Goal: Task Accomplishment & Management: Manage account settings

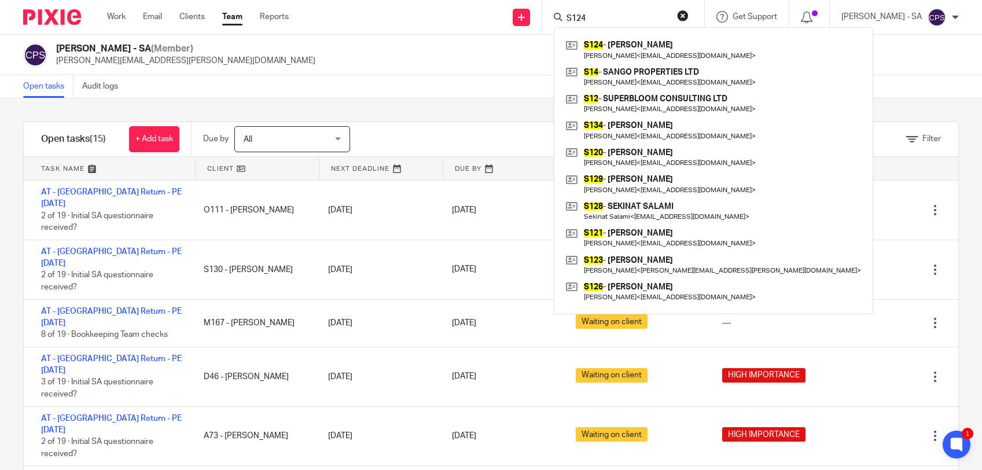
click at [388, 50] on div "[PERSON_NAME] - SA (Member) [PERSON_NAME][EMAIL_ADDRESS][PERSON_NAME][DOMAIN_NA…" at bounding box center [491, 55] width 936 height 24
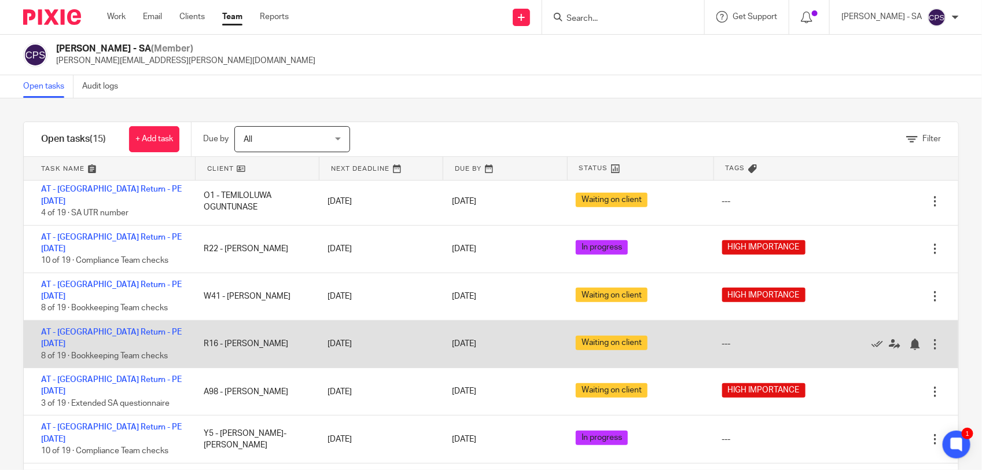
scroll to position [313, 0]
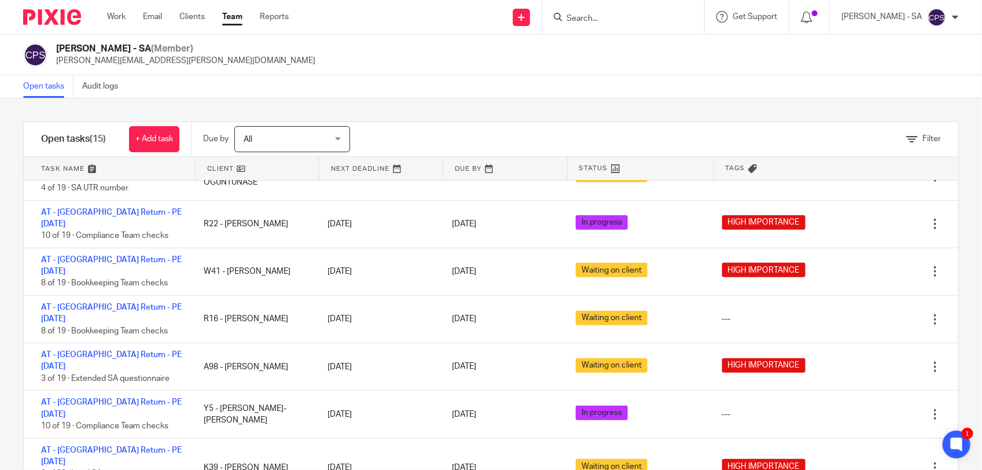
click at [591, 17] on input "Search" at bounding box center [617, 19] width 104 height 10
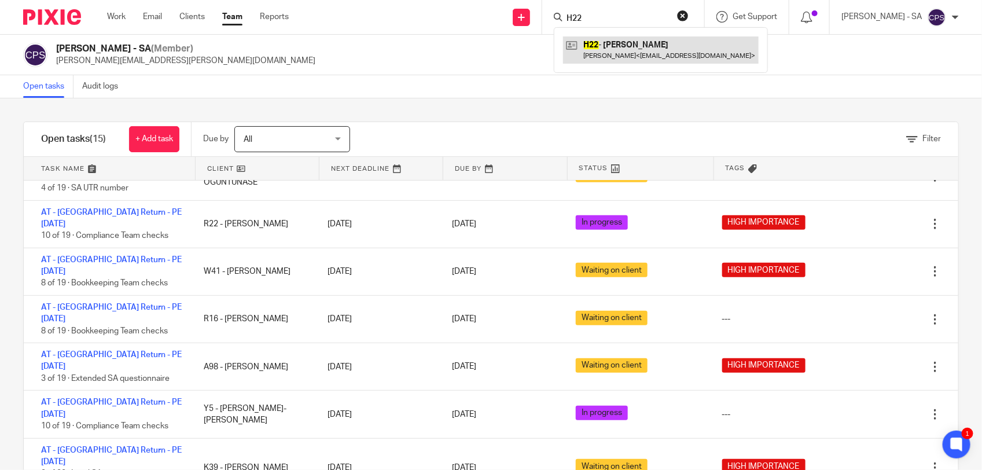
type input "H22"
click at [617, 46] on link at bounding box center [661, 49] width 196 height 27
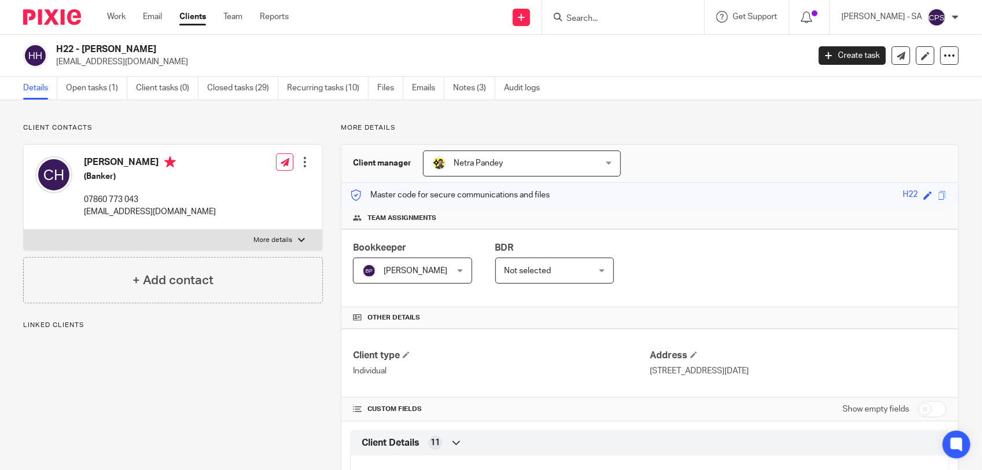
click at [94, 90] on link "Open tasks (1)" at bounding box center [96, 88] width 61 height 23
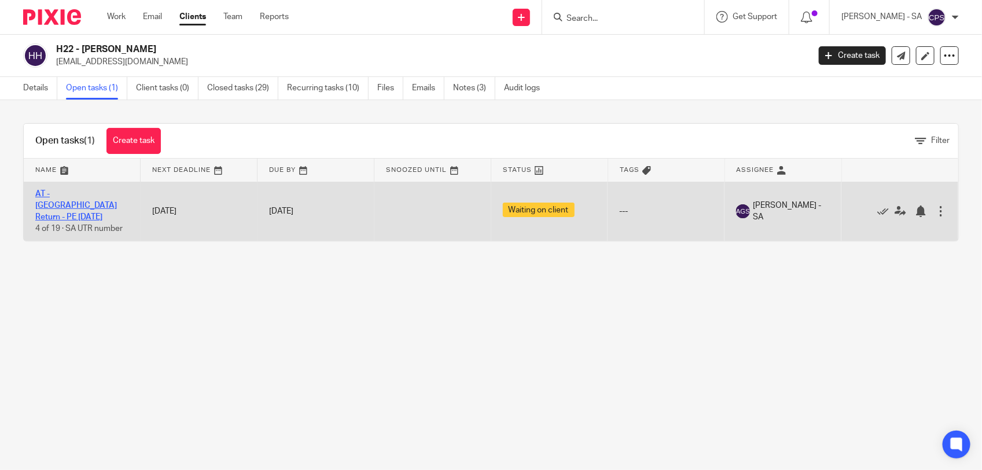
click at [87, 192] on link "AT - [GEOGRAPHIC_DATA] Return - PE [DATE]" at bounding box center [76, 206] width 82 height 32
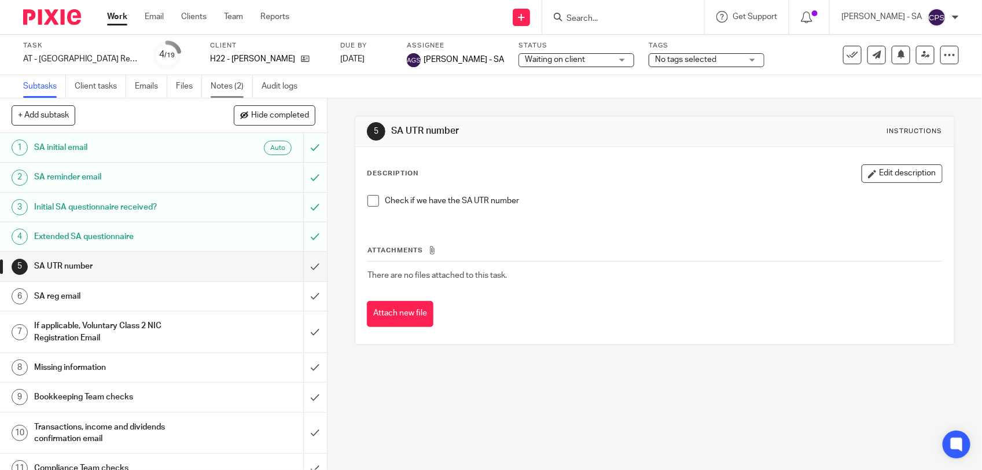
click at [234, 87] on link "Notes (2)" at bounding box center [232, 86] width 42 height 23
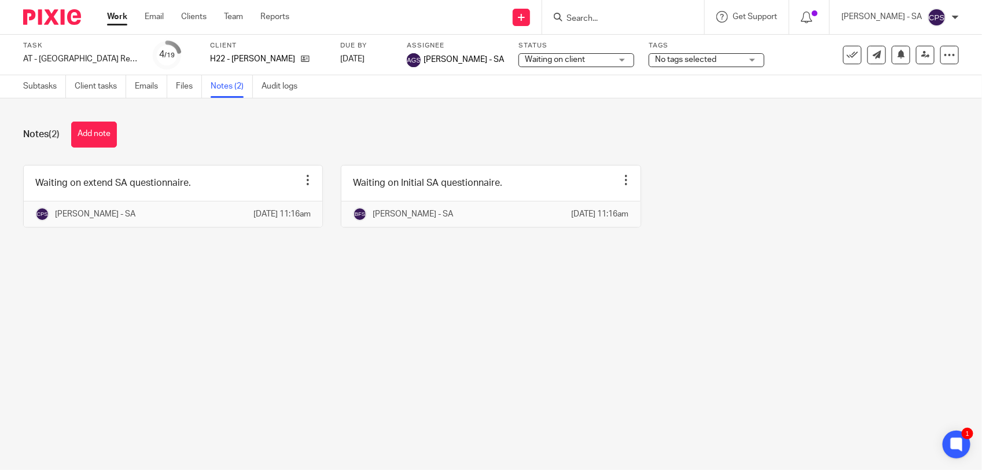
click at [525, 58] on span "Waiting on client" at bounding box center [555, 60] width 60 height 8
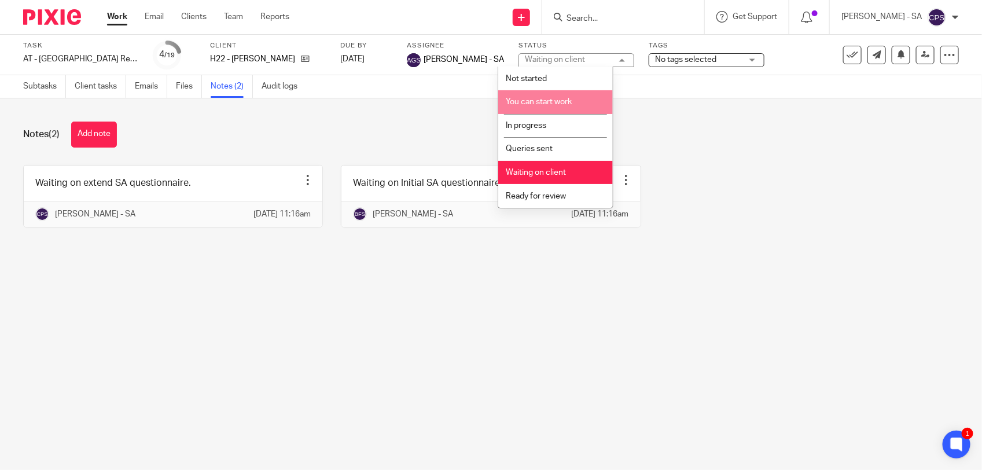
click at [540, 102] on span "You can start work" at bounding box center [539, 102] width 66 height 8
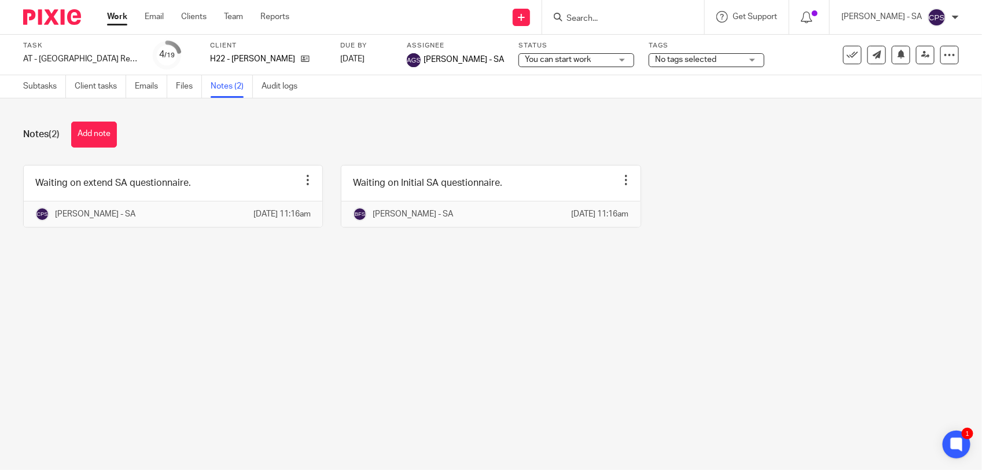
click at [732, 140] on div "Notes (2) Add note" at bounding box center [491, 135] width 936 height 26
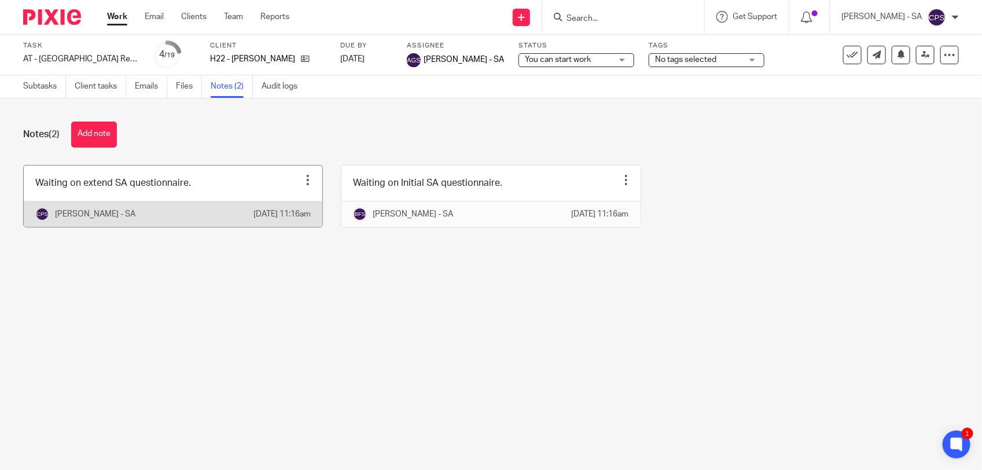
click at [197, 188] on link at bounding box center [173, 195] width 299 height 61
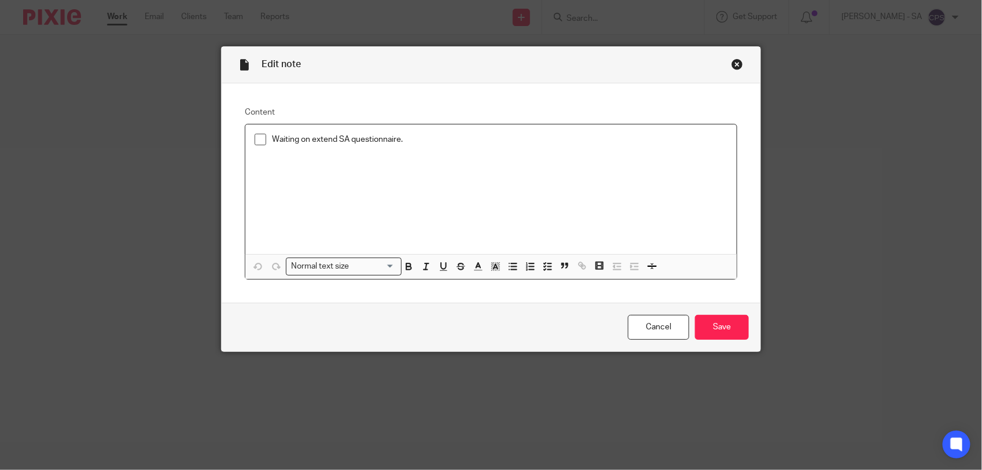
click at [255, 146] on li "Waiting on extend SA questionnaire." at bounding box center [491, 142] width 473 height 17
click at [256, 142] on span at bounding box center [261, 140] width 12 height 12
click at [731, 329] on input "Save" at bounding box center [722, 327] width 54 height 25
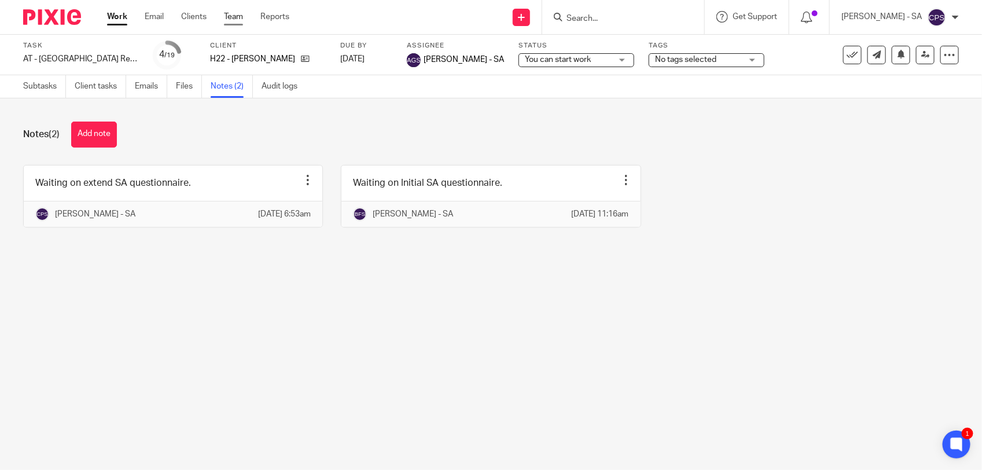
click at [235, 22] on link "Team" at bounding box center [233, 17] width 19 height 12
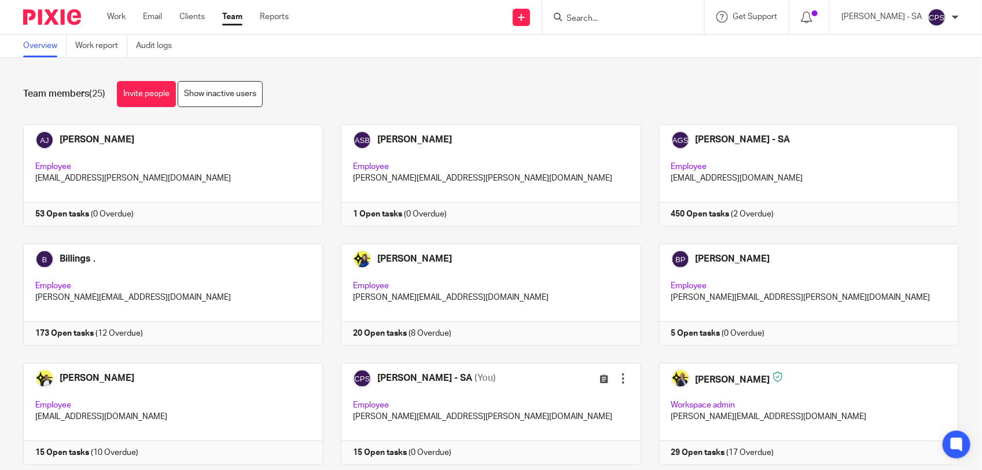
scroll to position [145, 0]
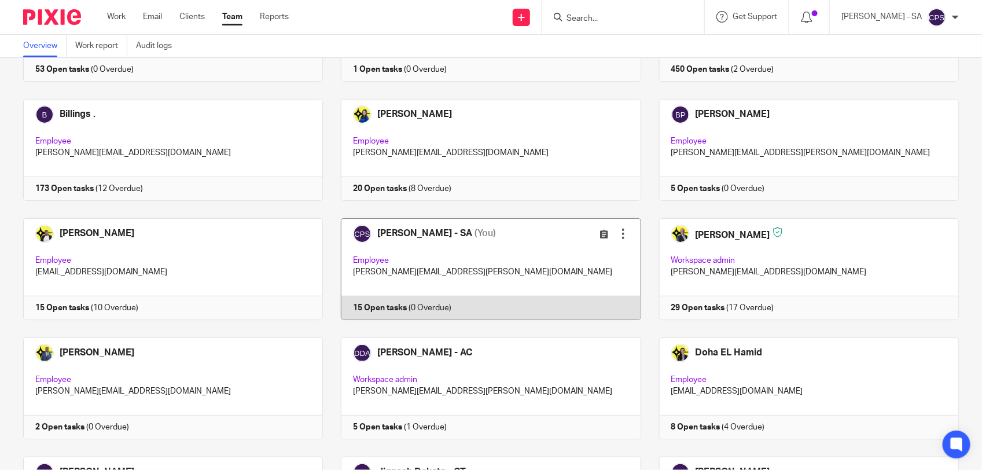
click at [510, 261] on link at bounding box center [482, 269] width 318 height 102
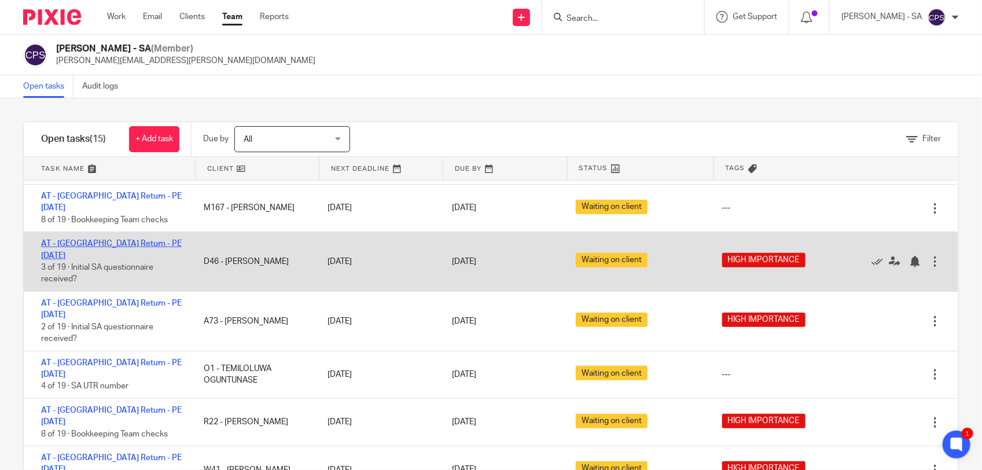
scroll to position [145, 0]
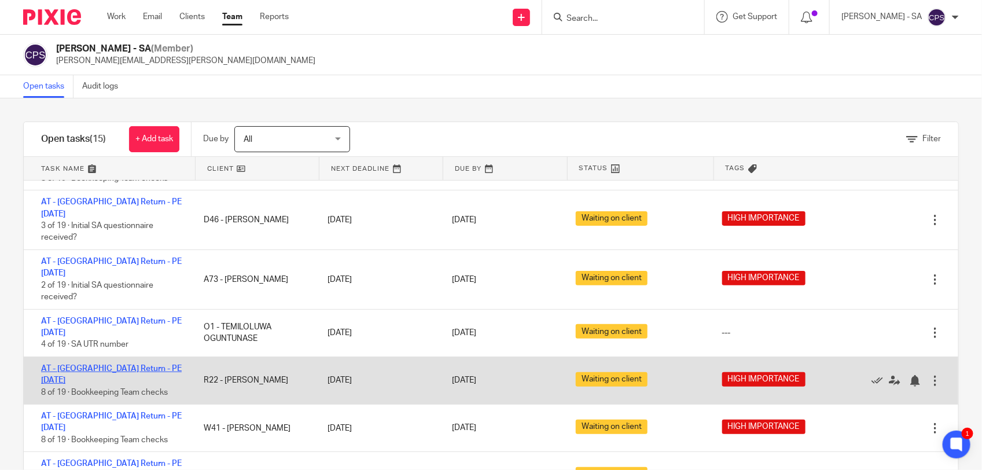
click at [95, 365] on link "AT - SA Return - PE 05-04-2025" at bounding box center [111, 375] width 141 height 20
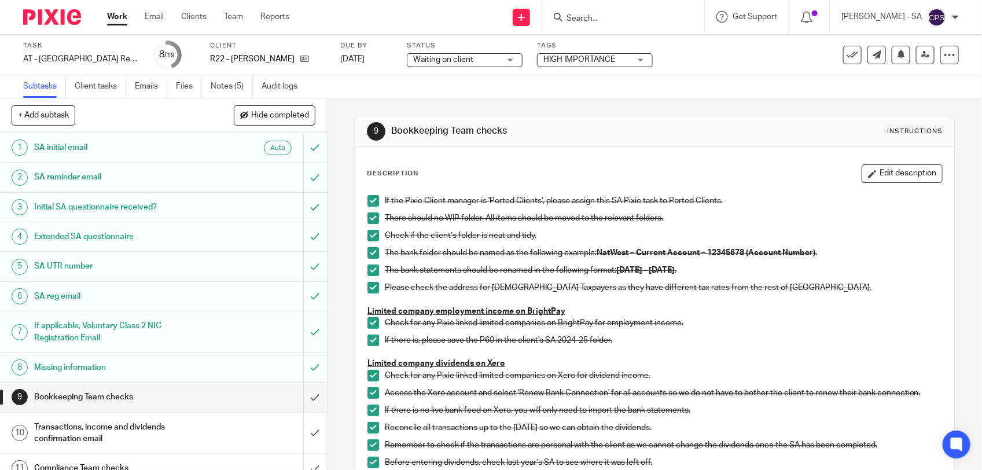
click at [477, 61] on span "Waiting on client" at bounding box center [456, 60] width 87 height 12
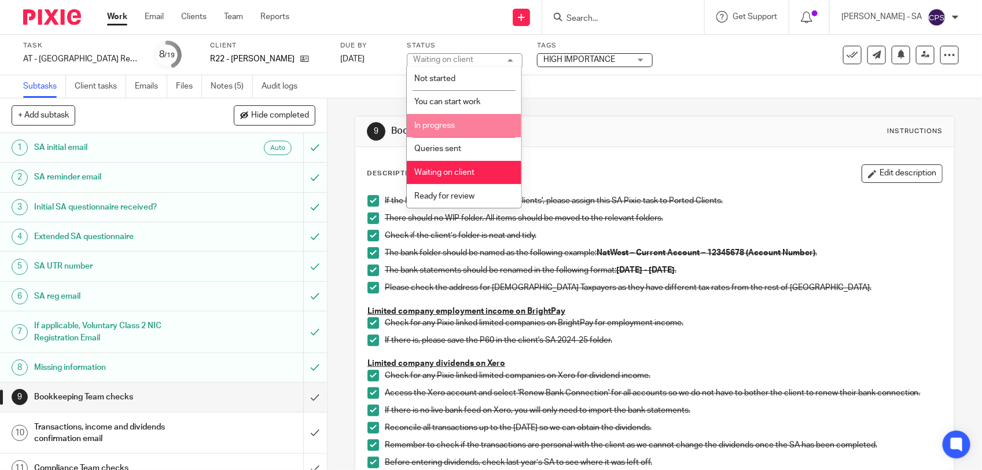
click at [470, 126] on li "In progress" at bounding box center [464, 126] width 115 height 24
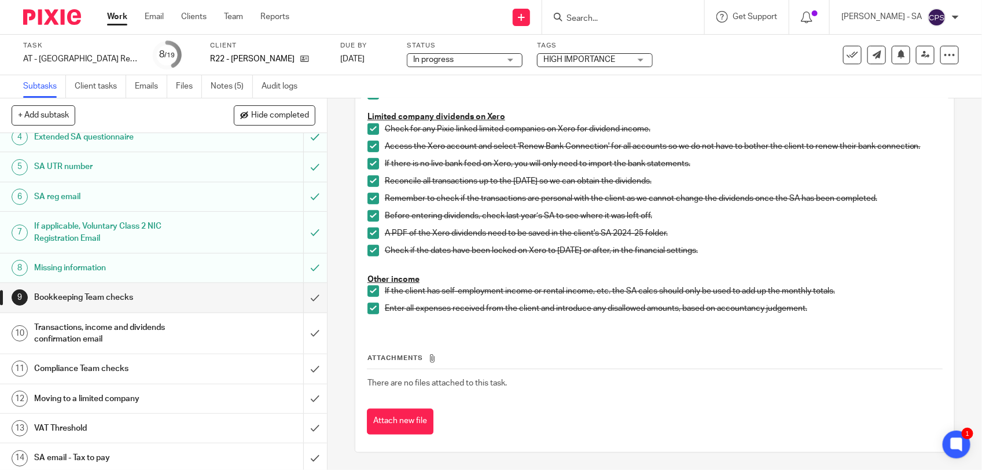
scroll to position [217, 0]
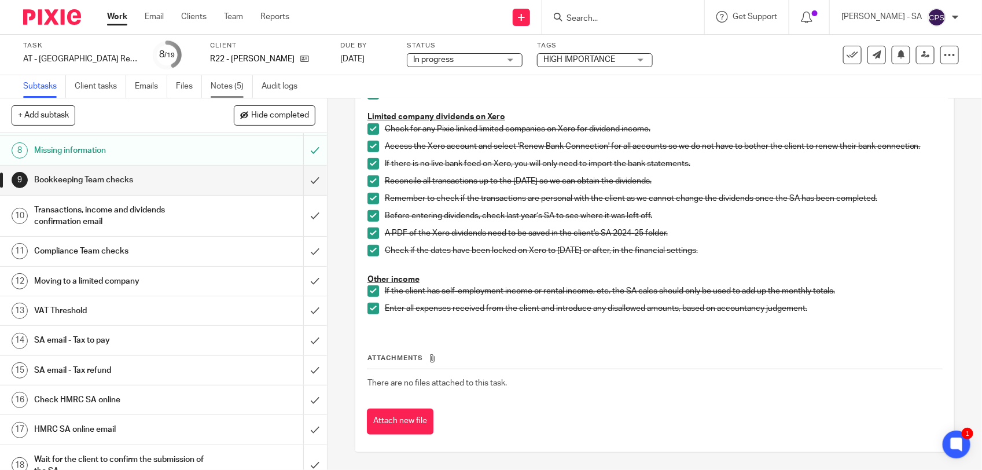
click at [231, 87] on link "Notes (5)" at bounding box center [232, 86] width 42 height 23
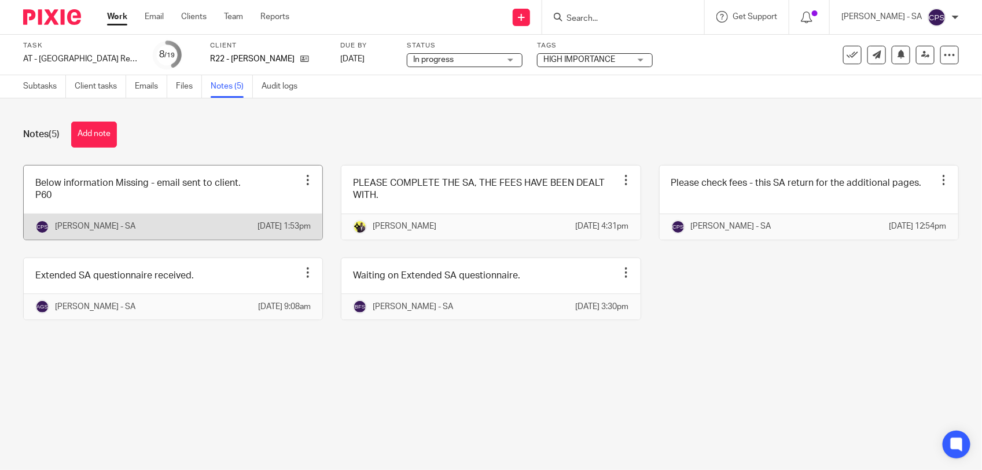
click at [247, 212] on link at bounding box center [173, 202] width 299 height 74
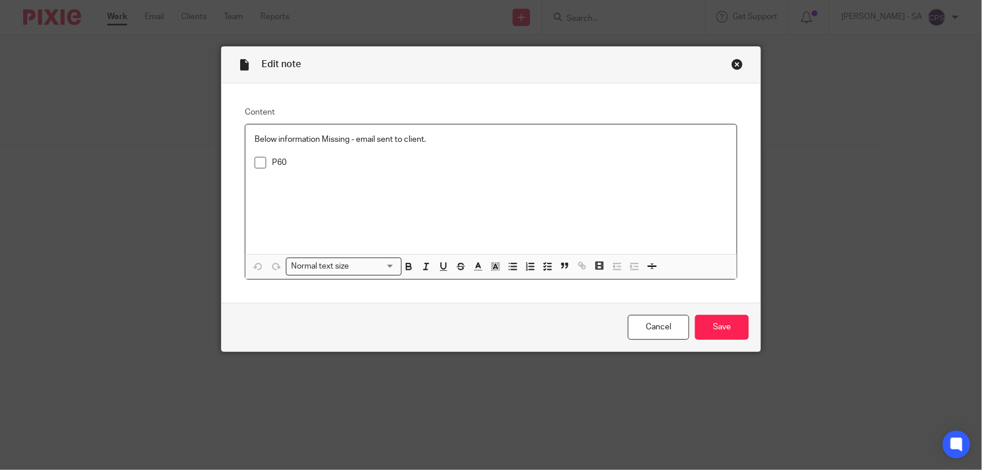
click at [255, 162] on span at bounding box center [261, 163] width 12 height 12
click at [719, 324] on input "Save" at bounding box center [722, 327] width 54 height 25
